Goal: Task Accomplishment & Management: Complete application form

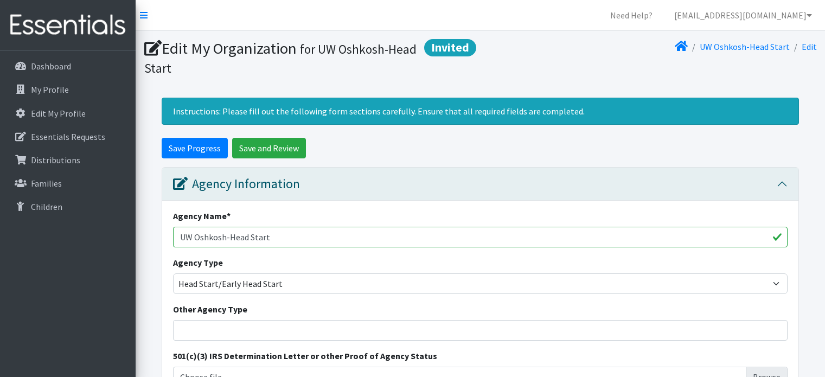
select select "headstart"
select select "3137"
select select "2215"
select select "372"
select select "2662"
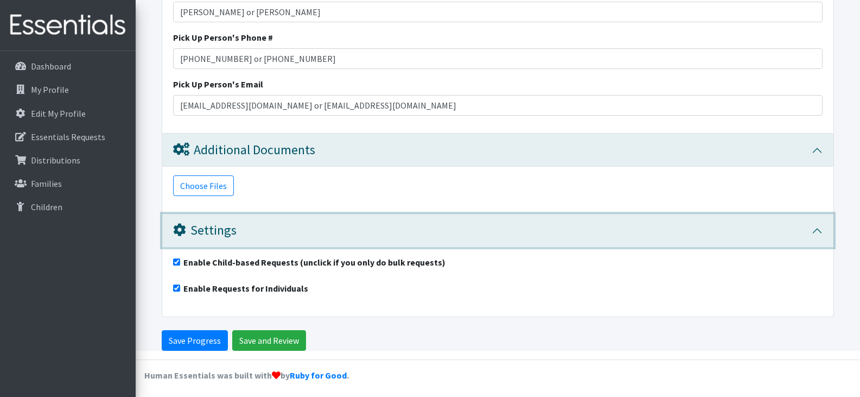
scroll to position [2868, 0]
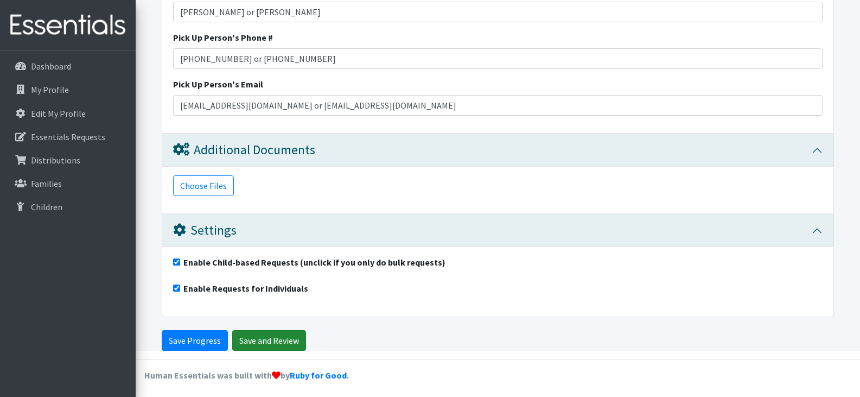
click at [253, 339] on input "Save and Review" at bounding box center [269, 340] width 74 height 21
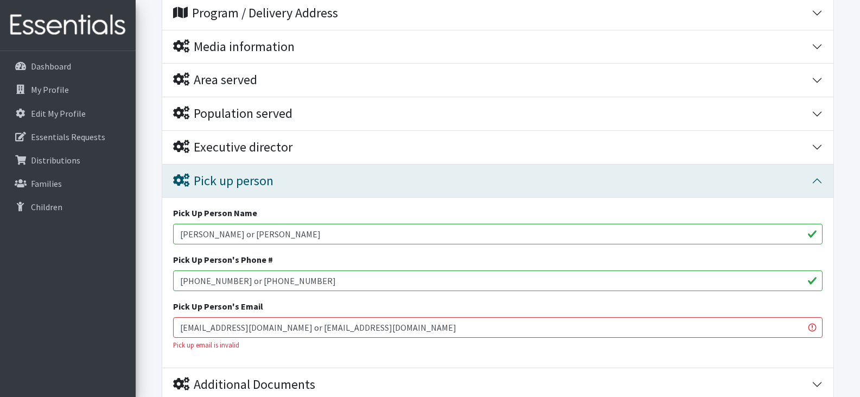
scroll to position [257, 0]
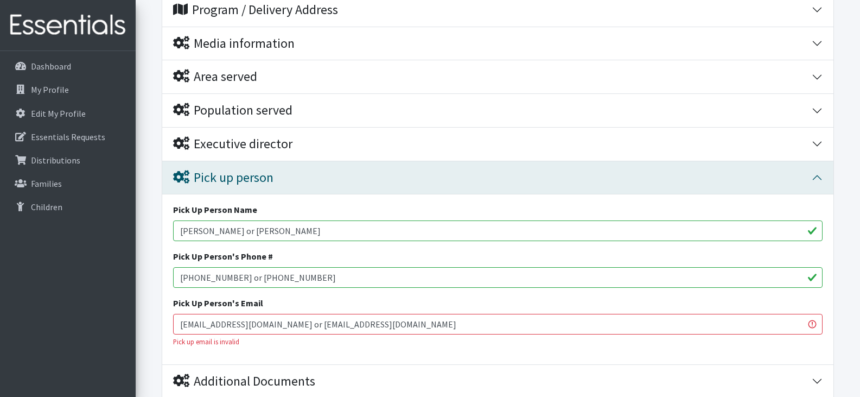
click at [366, 314] on input "[EMAIL_ADDRESS][DOMAIN_NAME] or [EMAIL_ADDRESS][DOMAIN_NAME]" at bounding box center [498, 324] width 650 height 21
click at [372, 321] on input "[EMAIL_ADDRESS][DOMAIN_NAME], [PERSON_NAME][EMAIL_ADDRESS][DOMAIN_NAME]" at bounding box center [498, 324] width 650 height 21
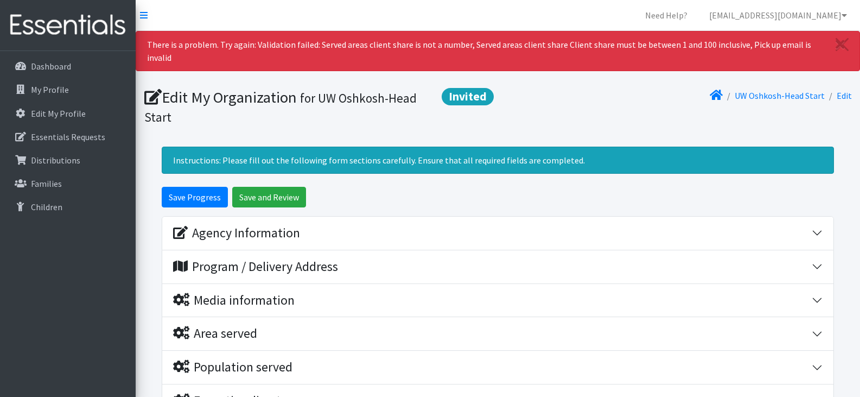
scroll to position [1, 0]
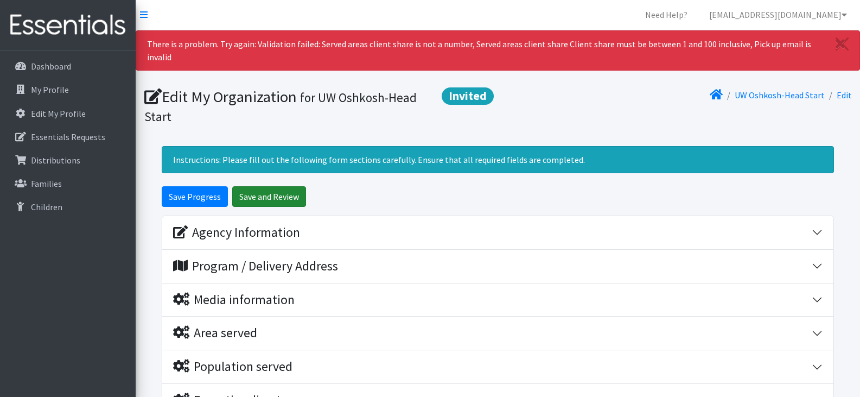
type input "[EMAIL_ADDRESS][DOMAIN_NAME], [PERSON_NAME][EMAIL_ADDRESS][DOMAIN_NAME]"
click at [262, 186] on input "Save and Review" at bounding box center [269, 196] width 74 height 21
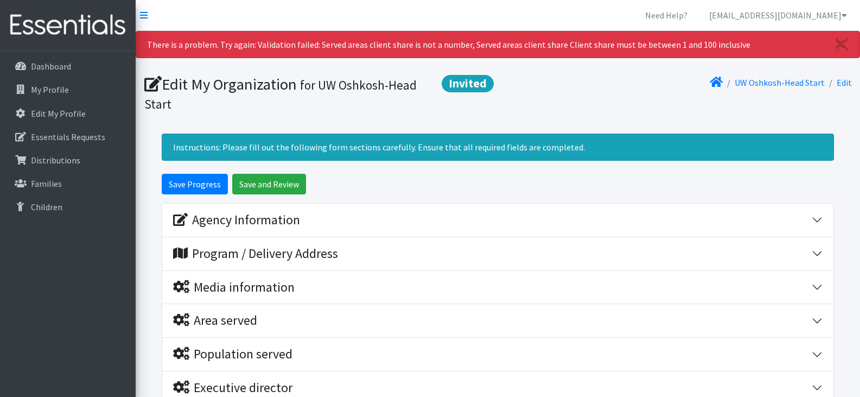
scroll to position [2, 0]
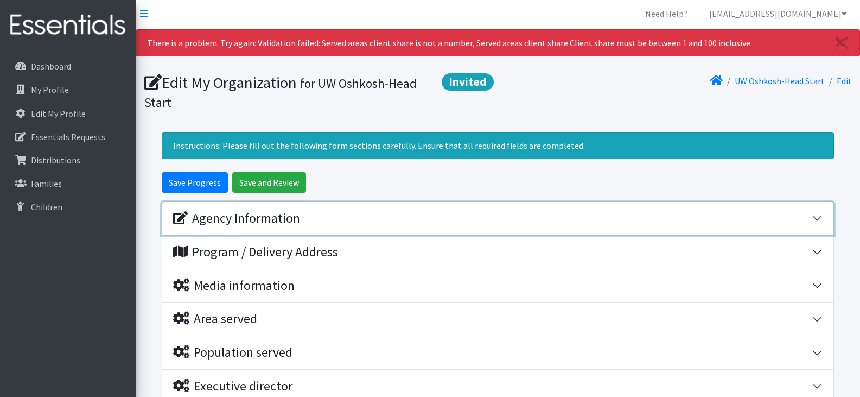
click at [807, 211] on div "Agency Information" at bounding box center [492, 219] width 639 height 16
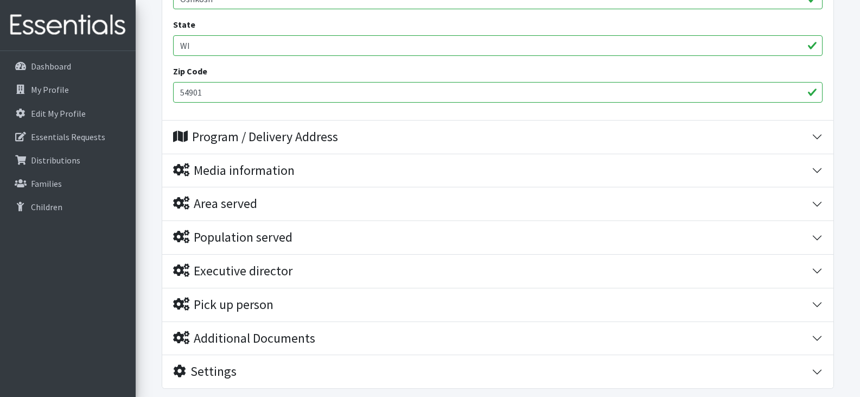
scroll to position [618, 0]
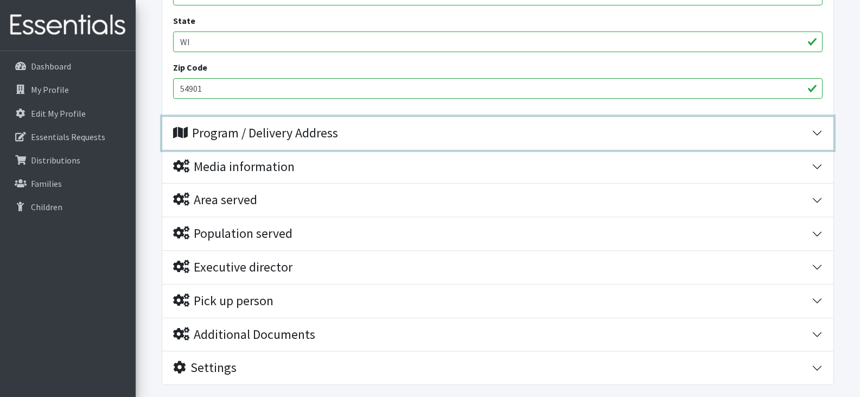
click at [768, 126] on div "Program / Delivery Address" at bounding box center [492, 133] width 639 height 16
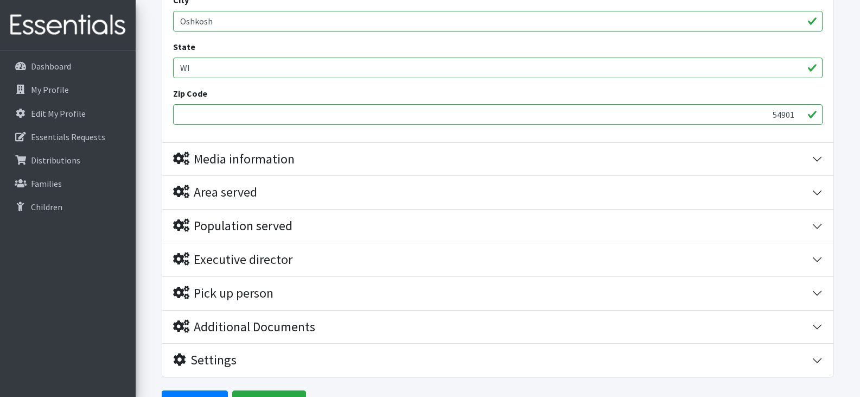
scroll to position [876, 0]
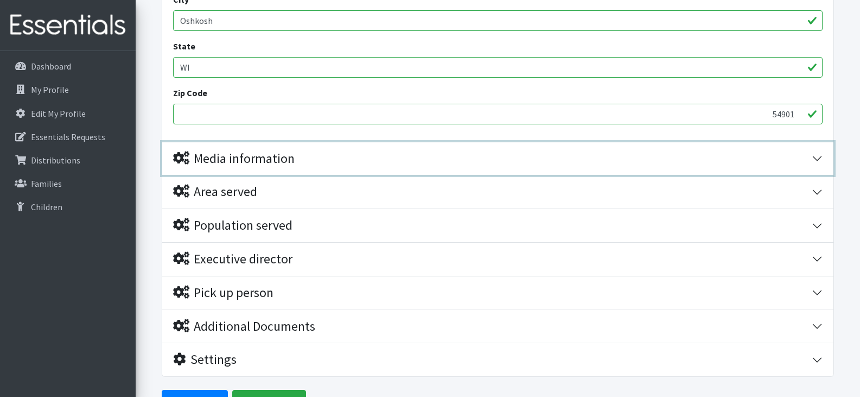
click at [768, 161] on div "Media information" at bounding box center [492, 159] width 639 height 16
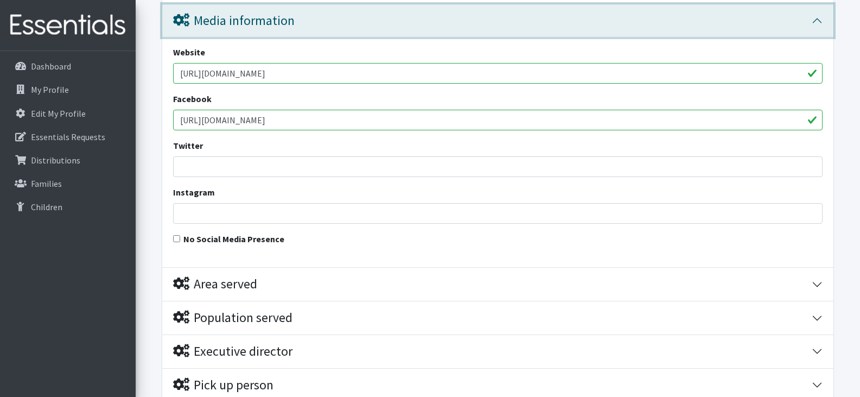
scroll to position [1017, 0]
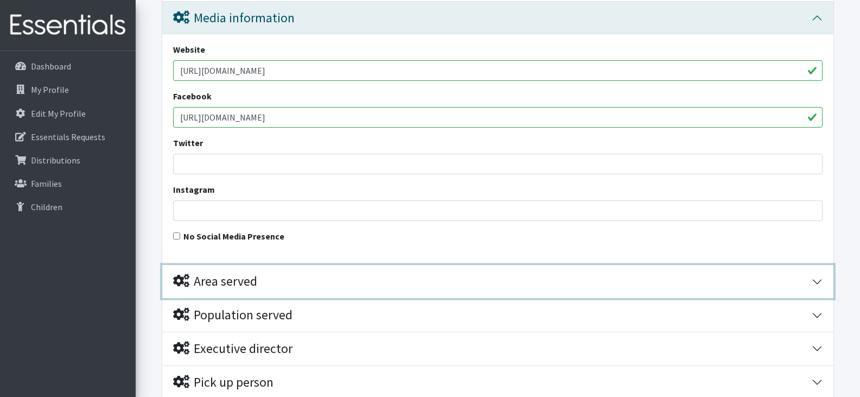
click at [777, 282] on div "Area served" at bounding box center [492, 282] width 639 height 16
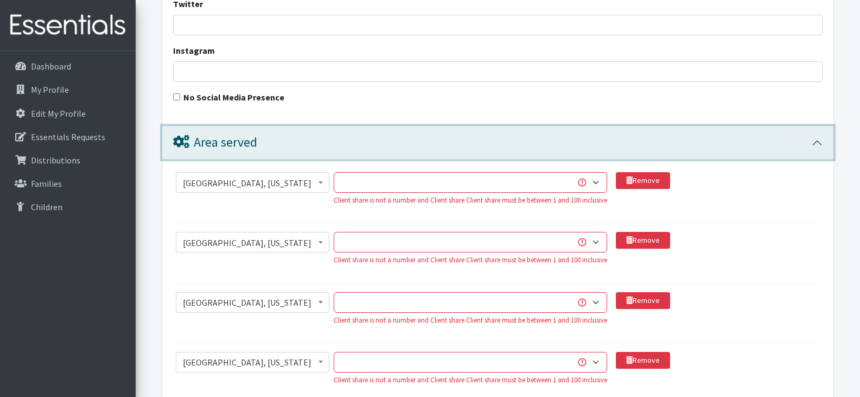
scroll to position [1156, 0]
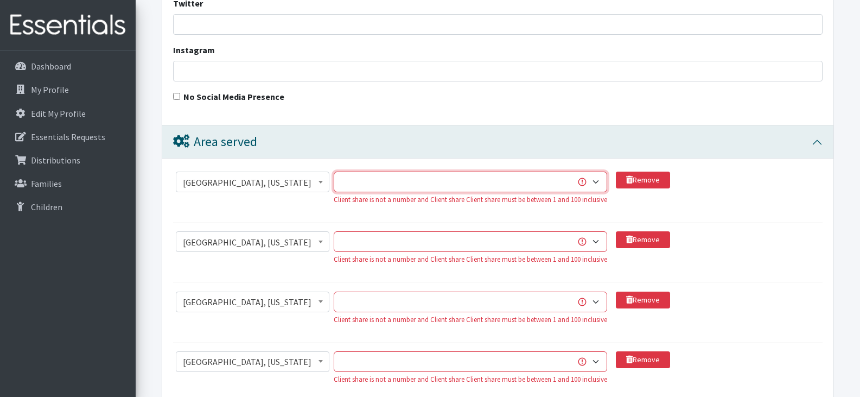
click at [431, 179] on select "1 2 3 4 5 6 7 8 9 10 11 12 13 14 15 16 17 18 19 20 21 22 23 24 25 26 27 28 29 3…" at bounding box center [471, 181] width 274 height 21
select select "100"
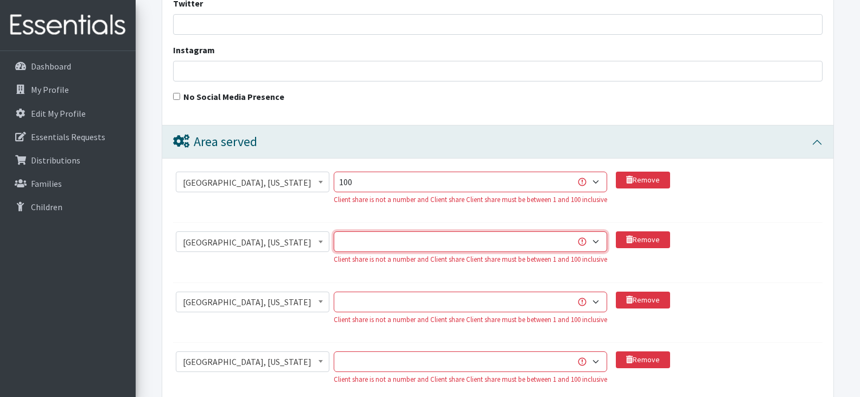
click at [404, 247] on select "1 2 3 4 5 6 7 8 9 10 11 12 13 14 15 16 17 18 19 20 21 22 23 24 25 26 27 28 29 3…" at bounding box center [471, 241] width 274 height 21
select select "100"
click at [394, 302] on select "1 2 3 4 5 6 7 8 9 10 11 12 13 14 15 16 17 18 19 20 21 22 23 24 25 26 27 28 29 3…" at bounding box center [471, 301] width 274 height 21
drag, startPoint x: 394, startPoint y: 302, endPoint x: 403, endPoint y: 308, distance: 10.5
click at [403, 308] on select "1 2 3 4 5 6 7 8 9 10 11 12 13 14 15 16 17 18 19 20 21 22 23 24 25 26 27 28 29 3…" at bounding box center [471, 301] width 274 height 21
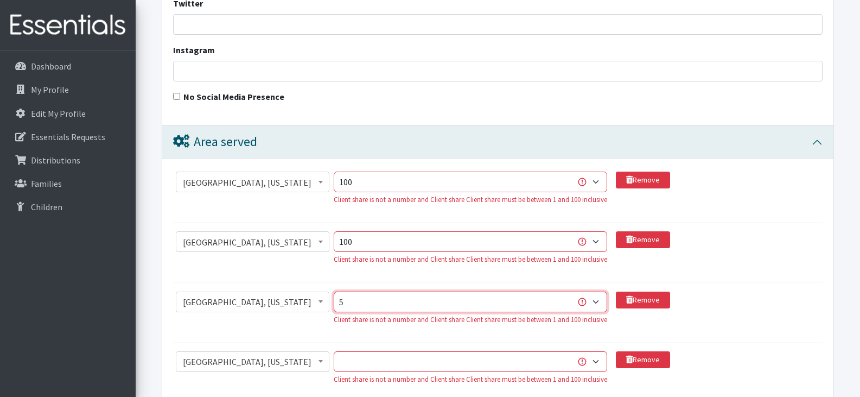
select select "50"
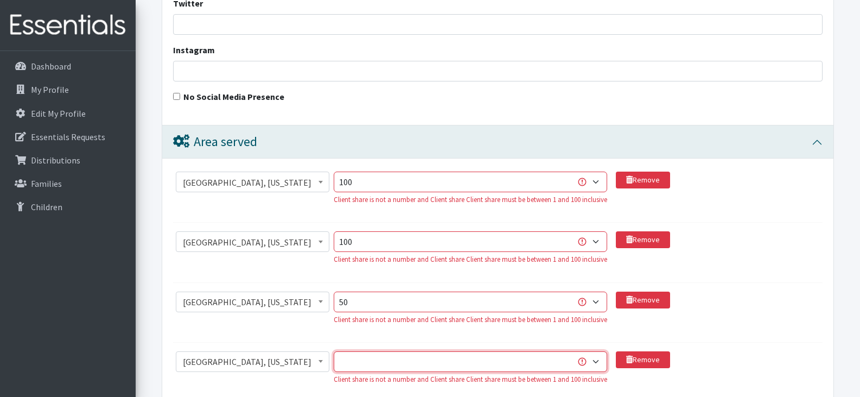
click at [403, 361] on select "1 2 3 4 5 6 7 8 9 10 11 12 13 14 15 16 17 18 19 20 21 22 23 24 25 26 27 28 29 3…" at bounding box center [471, 361] width 274 height 21
select select "50"
click at [709, 281] on section "Abbeville County, South Carolina Acadia Parish, Louisiana Accomack County, Virg…" at bounding box center [498, 256] width 650 height 51
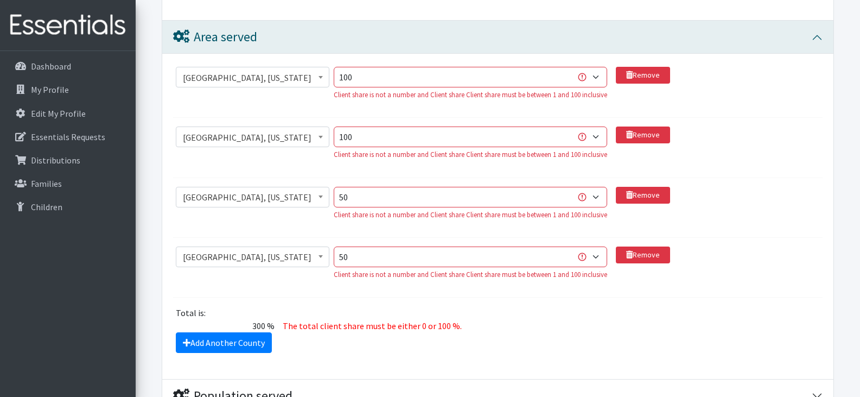
scroll to position [1262, 0]
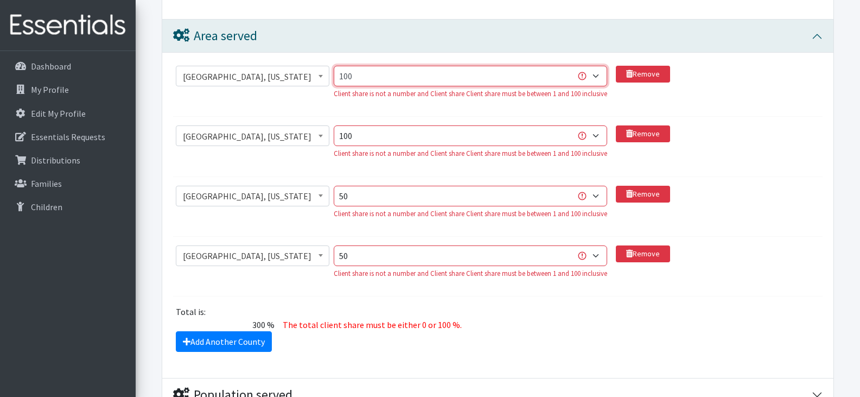
click at [345, 77] on select "1 2 3 4 5 6 7 8 9 10 11 12 13 14 15 16 17 18 19 20 21 22 23 24 25 26 27 28 29 3…" at bounding box center [471, 76] width 274 height 21
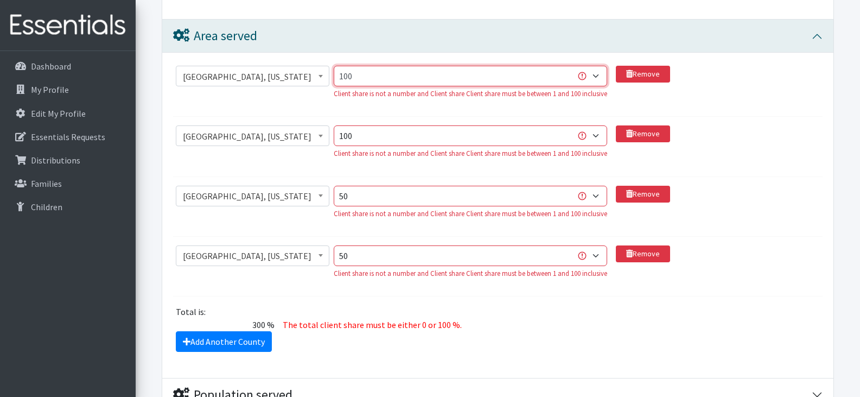
click at [345, 77] on select "1 2 3 4 5 6 7 8 9 10 11 12 13 14 15 16 17 18 19 20 21 22 23 24 25 26 27 28 29 3…" at bounding box center [471, 76] width 274 height 21
click at [345, 76] on select "1 2 3 4 5 6 7 8 9 10 11 12 13 14 15 16 17 18 19 20 21 22 23 24 25 26 27 28 29 3…" at bounding box center [471, 76] width 274 height 21
select select "35"
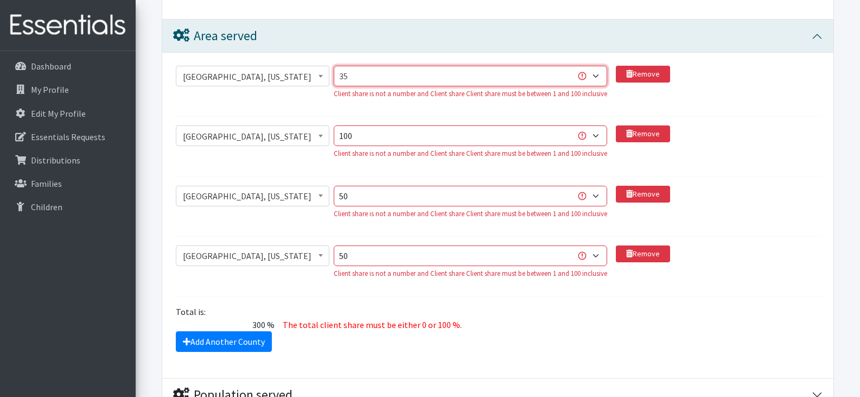
click at [334, 66] on select "1 2 3 4 5 6 7 8 9 10 11 12 13 14 15 16 17 18 19 20 21 22 23 24 25 26 27 28 29 3…" at bounding box center [471, 76] width 274 height 21
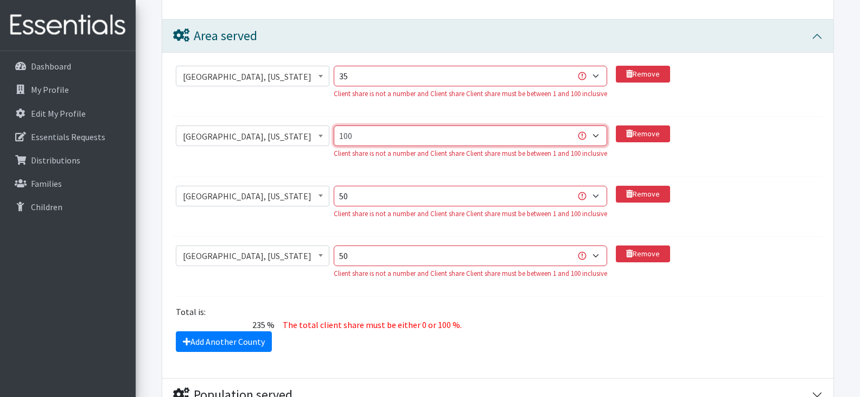
click at [359, 137] on select "1 2 3 4 5 6 7 8 9 10 11 12 13 14 15 16 17 18 19 20 21 22 23 24 25 26 27 28 29 3…" at bounding box center [471, 135] width 274 height 21
select select "35"
click at [334, 125] on select "1 2 3 4 5 6 7 8 9 10 11 12 13 14 15 16 17 18 19 20 21 22 23 24 25 26 27 28 29 3…" at bounding box center [471, 135] width 274 height 21
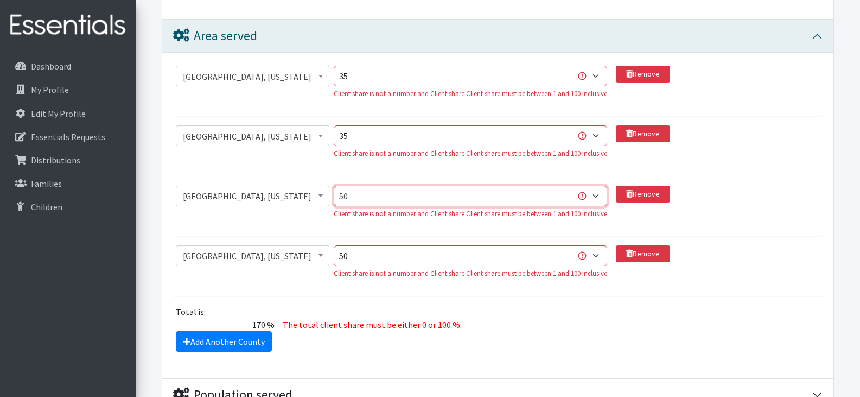
click at [358, 195] on select "1 2 3 4 5 6 7 8 9 10 11 12 13 14 15 16 17 18 19 20 21 22 23 24 25 26 27 28 29 3…" at bounding box center [471, 196] width 274 height 21
select select "15"
click at [334, 186] on select "1 2 3 4 5 6 7 8 9 10 11 12 13 14 15 16 17 18 19 20 21 22 23 24 25 26 27 28 29 3…" at bounding box center [471, 196] width 274 height 21
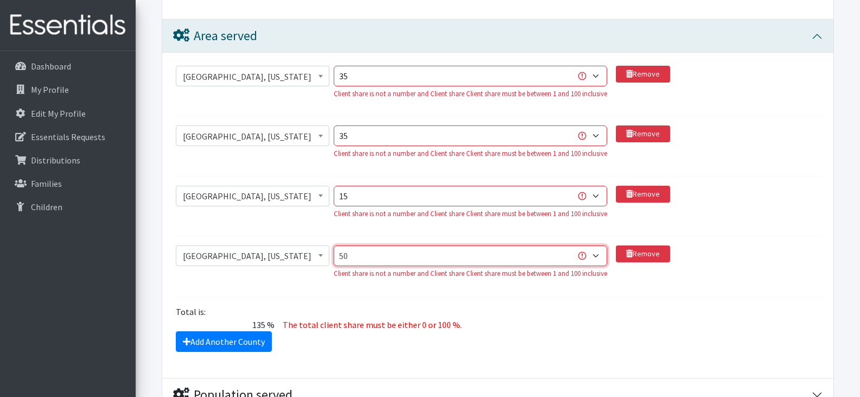
click at [373, 258] on select "1 2 3 4 5 6 7 8 9 10 11 12 13 14 15 16 17 18 19 20 21 22 23 24 25 26 27 28 29 3…" at bounding box center [471, 255] width 274 height 21
select select "15"
click at [334, 245] on select "1 2 3 4 5 6 7 8 9 10 11 12 13 14 15 16 17 18 19 20 21 22 23 24 25 26 27 28 29 3…" at bounding box center [471, 255] width 274 height 21
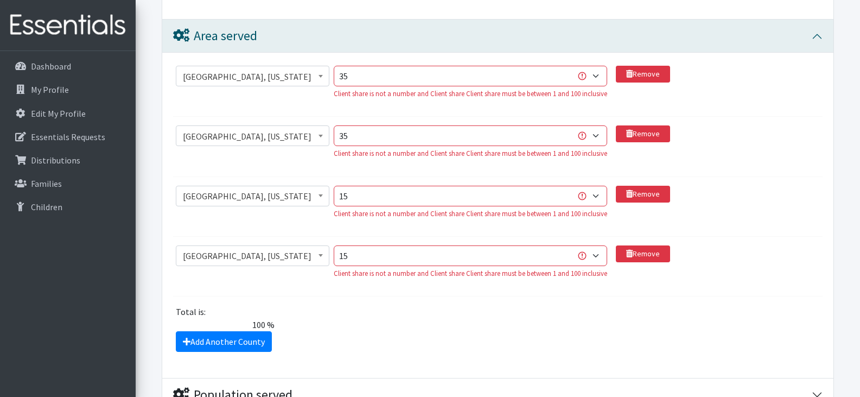
click at [541, 314] on div "Total is:" at bounding box center [498, 311] width 658 height 13
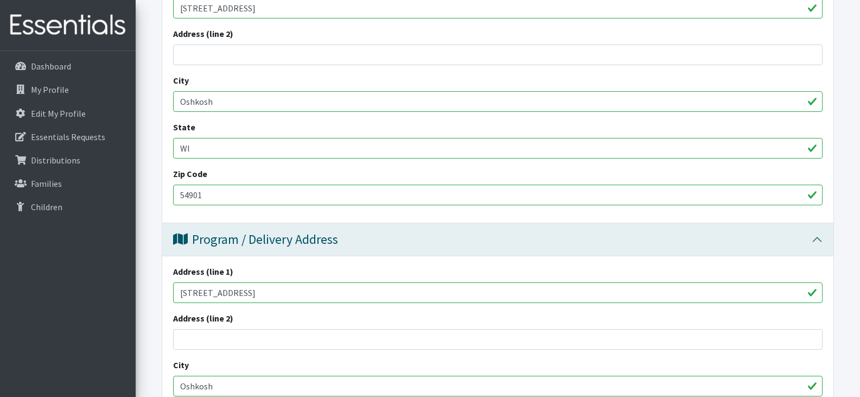
scroll to position [0, 0]
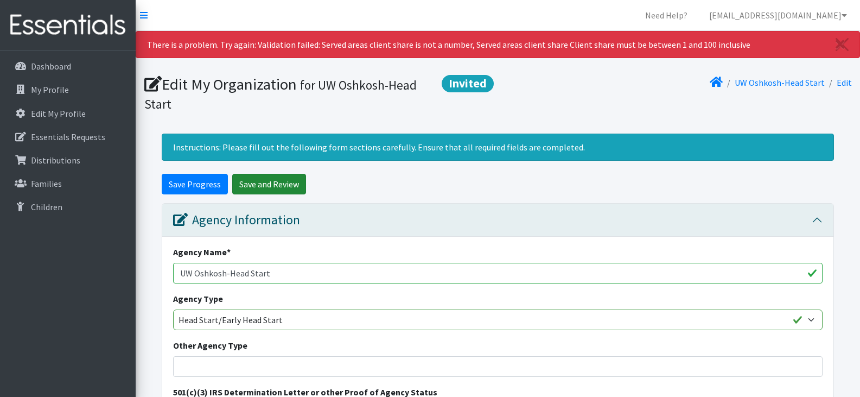
click at [257, 190] on input "Save and Review" at bounding box center [269, 184] width 74 height 21
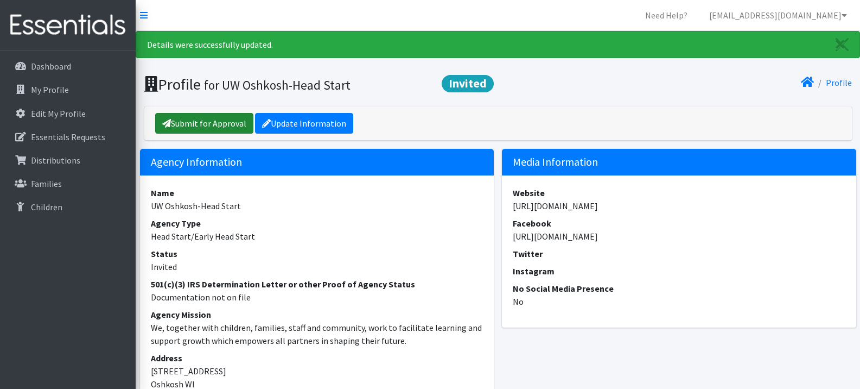
click at [209, 122] on link "Submit for Approval" at bounding box center [204, 123] width 98 height 21
